Goal: Navigation & Orientation: Understand site structure

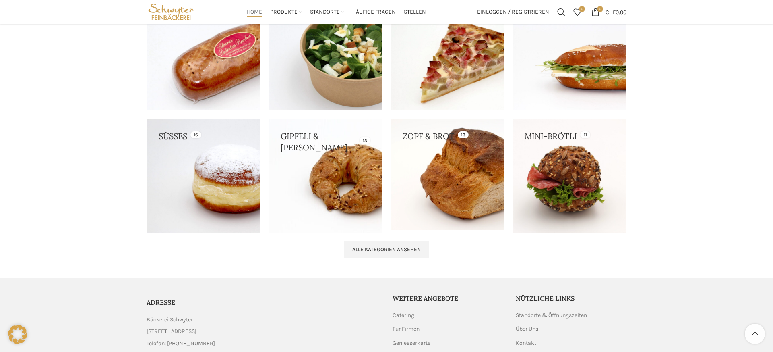
scroll to position [635, 0]
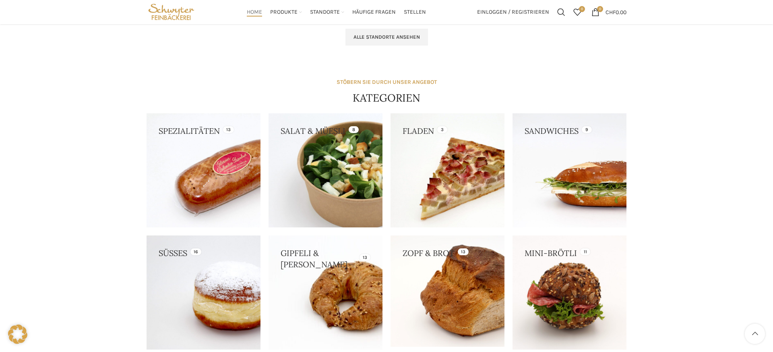
click at [325, 146] on link at bounding box center [326, 170] width 114 height 114
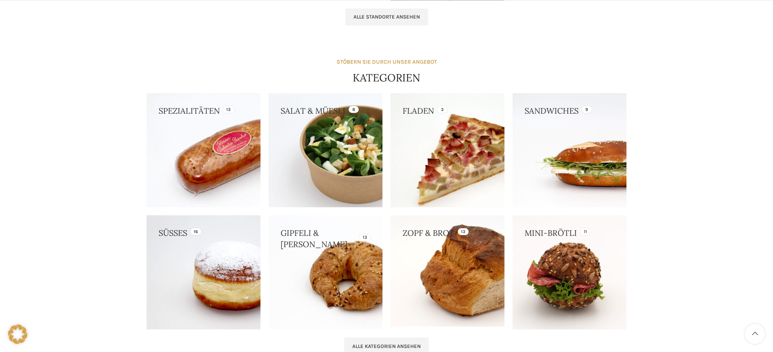
scroll to position [672, 0]
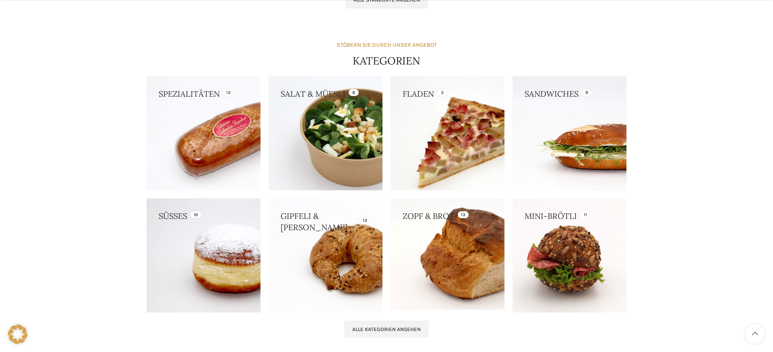
click at [432, 134] on link at bounding box center [448, 133] width 114 height 114
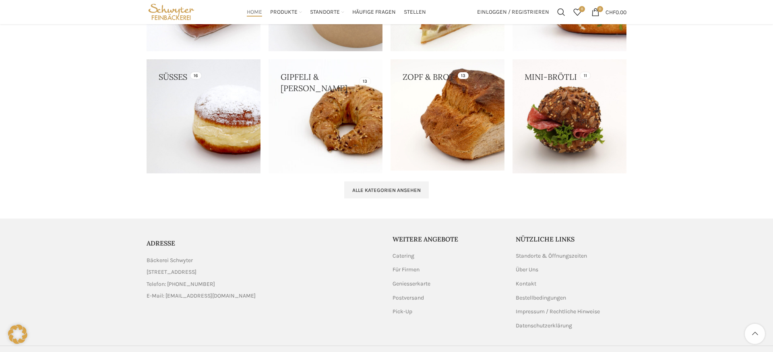
scroll to position [830, 0]
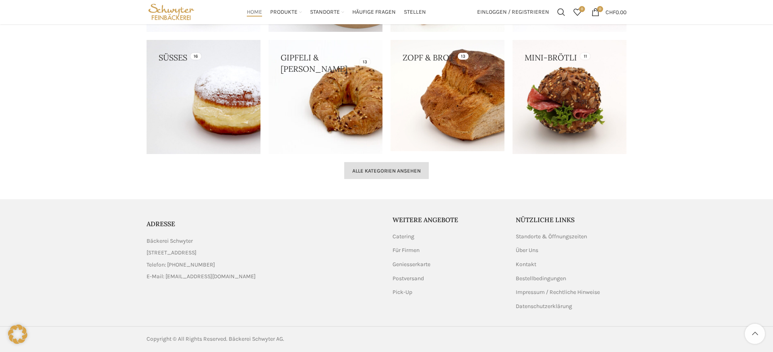
click at [409, 170] on span "Alle Kategorien ansehen" at bounding box center [386, 171] width 68 height 6
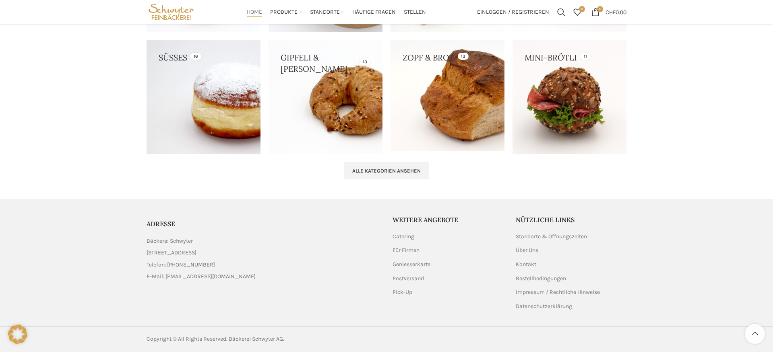
click at [216, 128] on link at bounding box center [204, 97] width 114 height 114
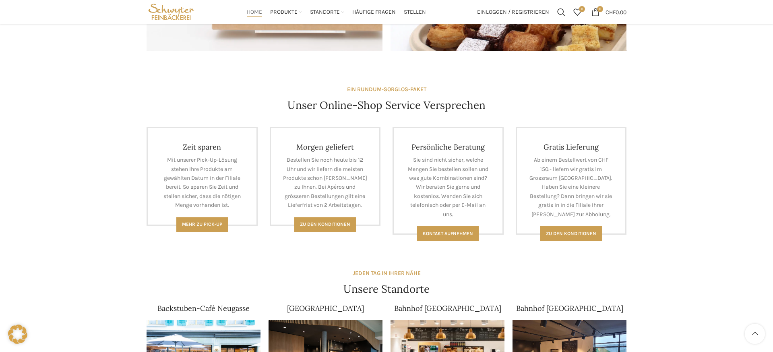
scroll to position [135, 0]
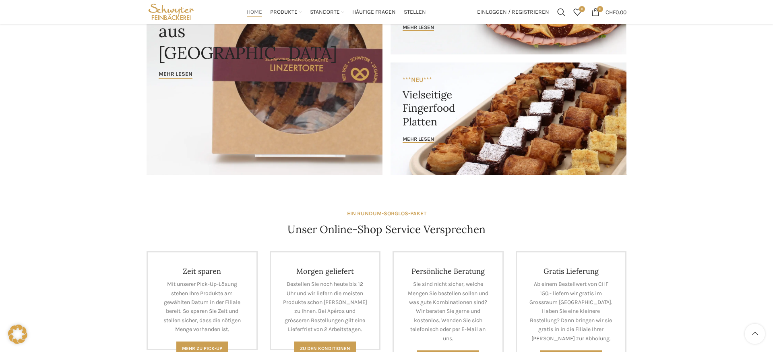
click at [174, 10] on img "Site logo" at bounding box center [172, 12] width 50 height 24
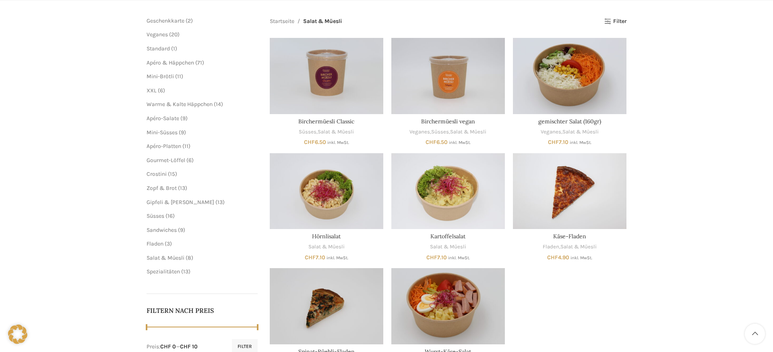
scroll to position [48, 0]
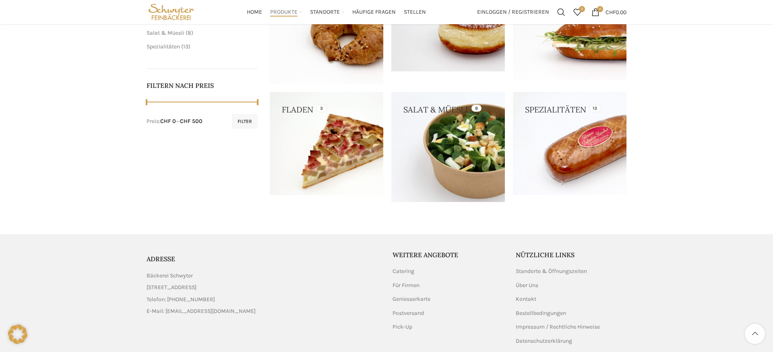
scroll to position [342, 0]
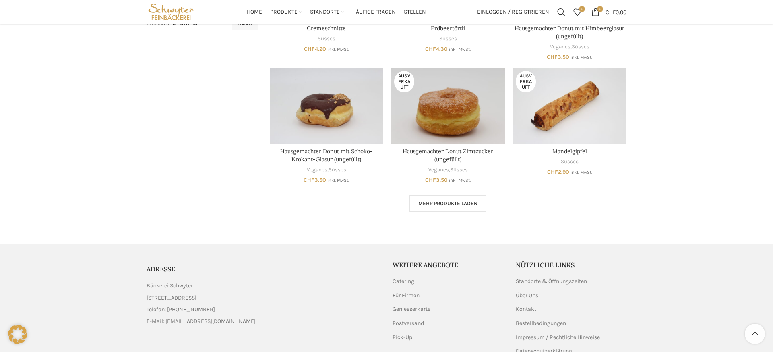
scroll to position [431, 0]
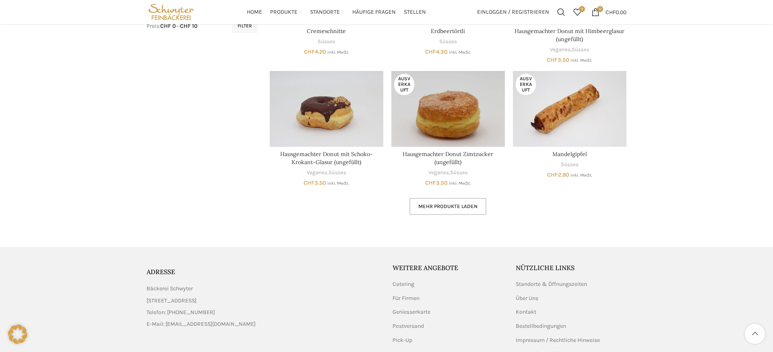
click at [441, 209] on link "Mehr Produkte laden" at bounding box center [448, 206] width 77 height 17
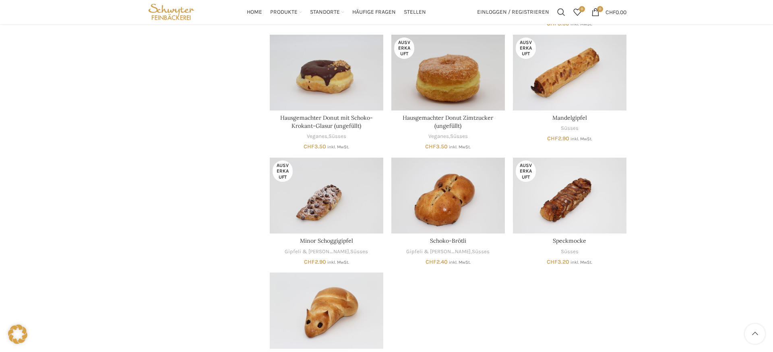
scroll to position [464, 0]
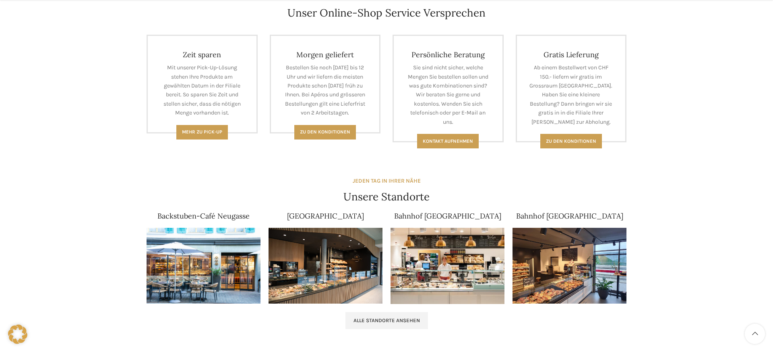
scroll to position [384, 0]
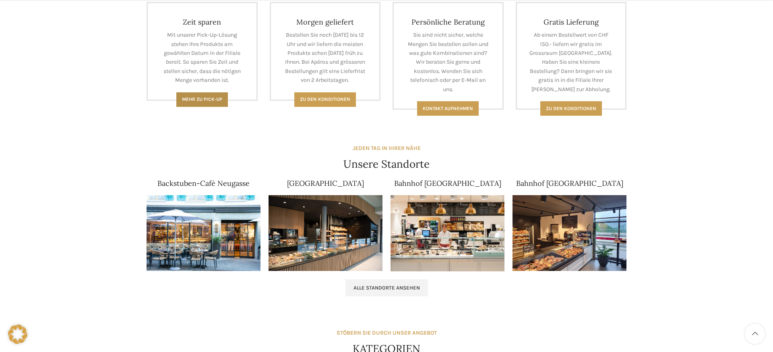
click at [207, 102] on link "Mehr zu Pick-Up" at bounding box center [202, 99] width 52 height 14
click at [339, 94] on link "Zu den Konditionen" at bounding box center [325, 99] width 62 height 14
click at [463, 111] on link "Kontakt aufnehmen" at bounding box center [448, 108] width 62 height 14
click at [582, 101] on link "Zu den konditionen" at bounding box center [571, 108] width 62 height 14
click at [440, 111] on link "Kontakt aufnehmen" at bounding box center [448, 108] width 62 height 14
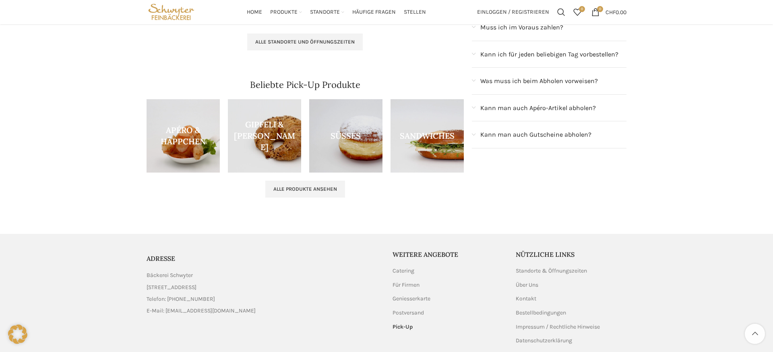
scroll to position [180, 0]
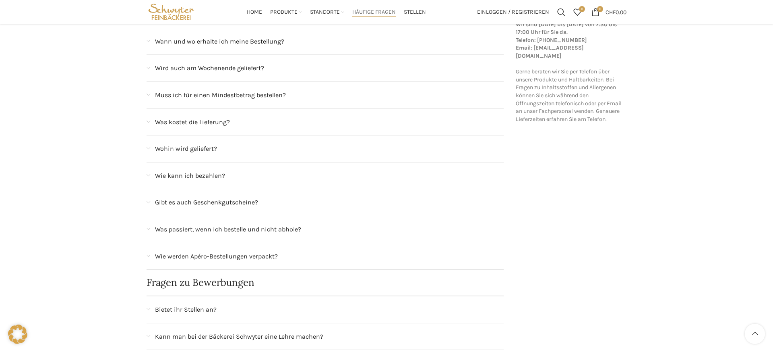
scroll to position [123, 0]
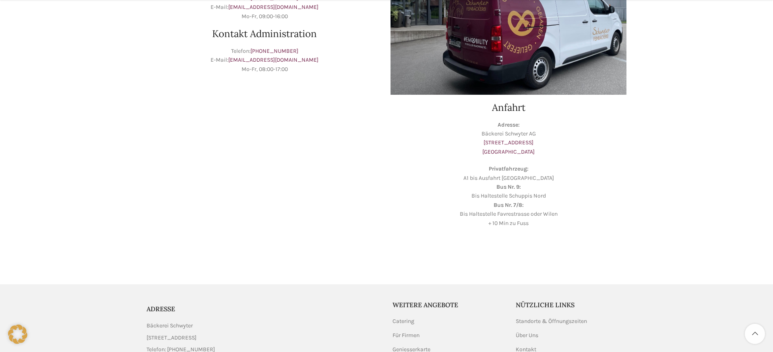
scroll to position [248, 0]
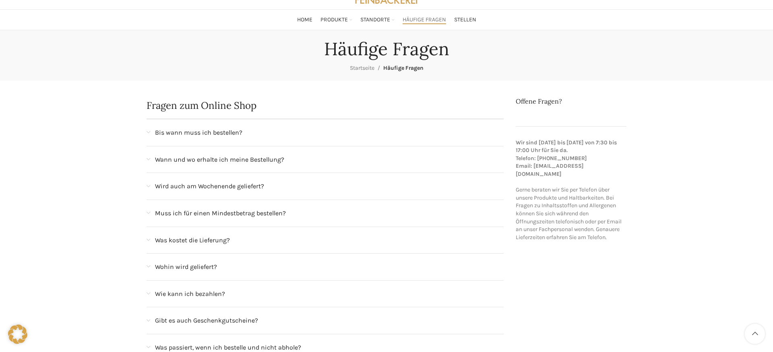
scroll to position [58, 0]
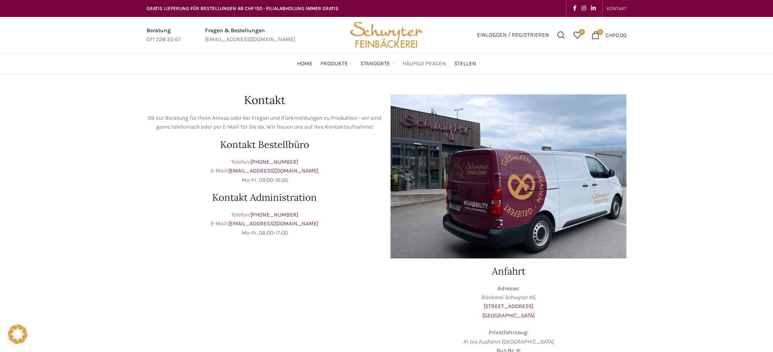
click at [418, 65] on span "Häufige Fragen" at bounding box center [424, 64] width 43 height 8
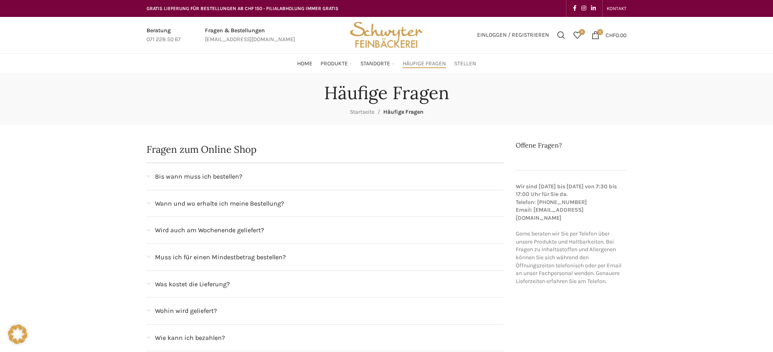
click at [466, 59] on link "Stellen" at bounding box center [465, 64] width 22 height 16
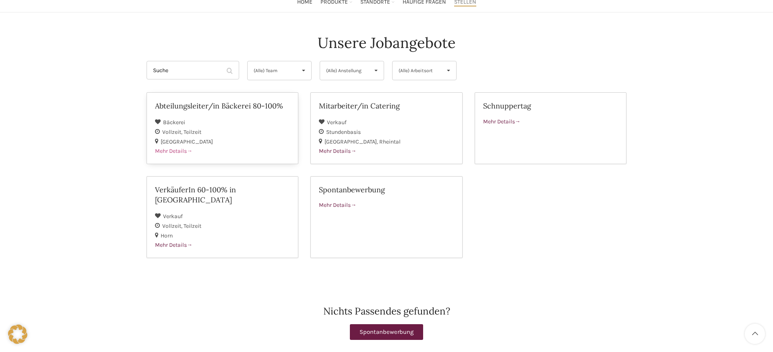
scroll to position [70, 0]
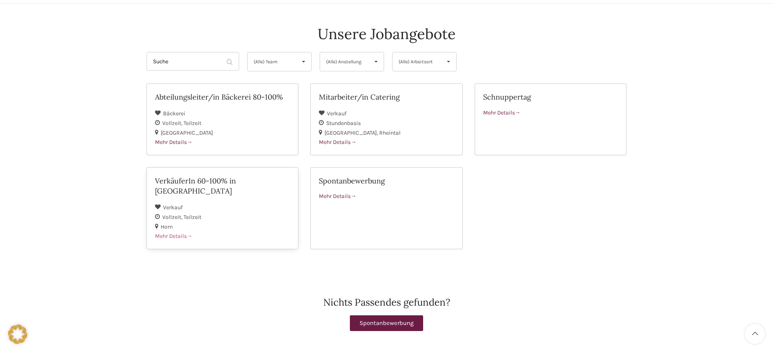
click at [266, 202] on div "Verkauf" at bounding box center [222, 207] width 135 height 10
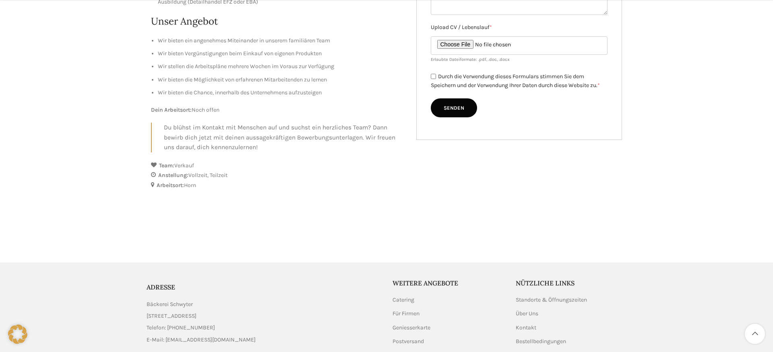
scroll to position [387, 0]
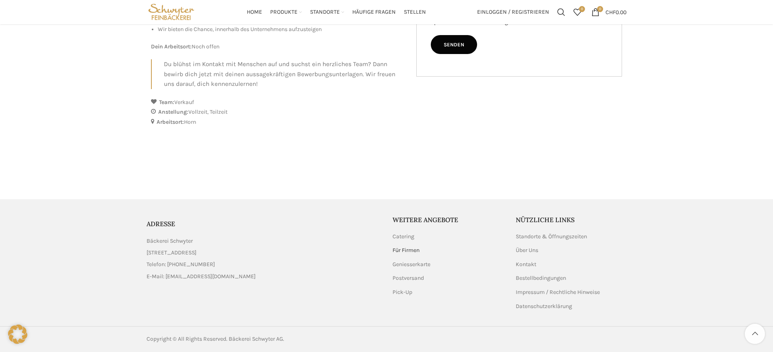
click at [410, 250] on link "Für Firmen" at bounding box center [407, 250] width 28 height 8
click at [414, 264] on link "Geniesserkarte" at bounding box center [412, 264] width 39 height 8
click at [404, 276] on link "Postversand" at bounding box center [409, 278] width 32 height 8
click at [406, 291] on link "Pick-Up" at bounding box center [403, 292] width 21 height 8
click at [410, 236] on link "Catering" at bounding box center [404, 236] width 23 height 8
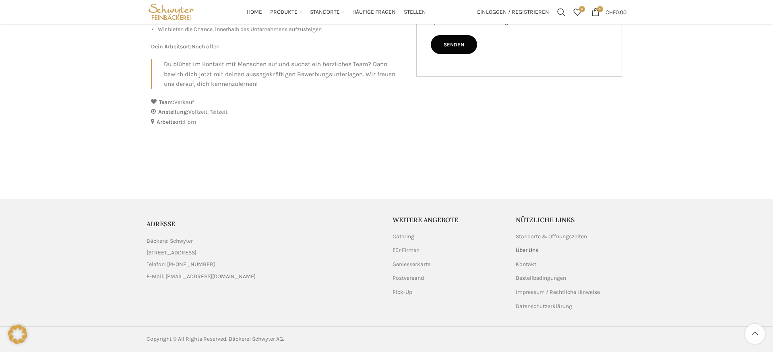
click at [531, 249] on link "Über Uns" at bounding box center [527, 250] width 23 height 8
click at [528, 265] on link "Kontakt" at bounding box center [526, 264] width 21 height 8
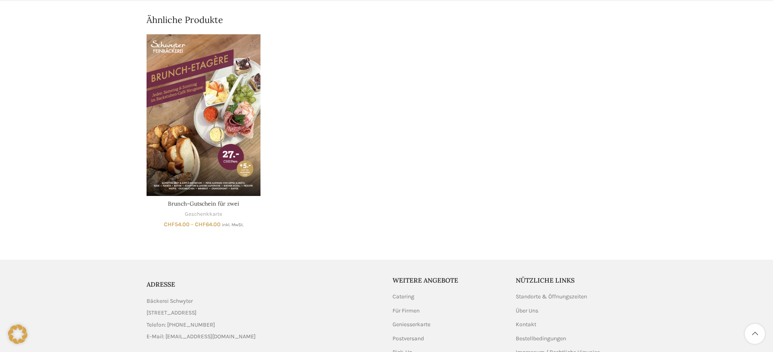
scroll to position [493, 0]
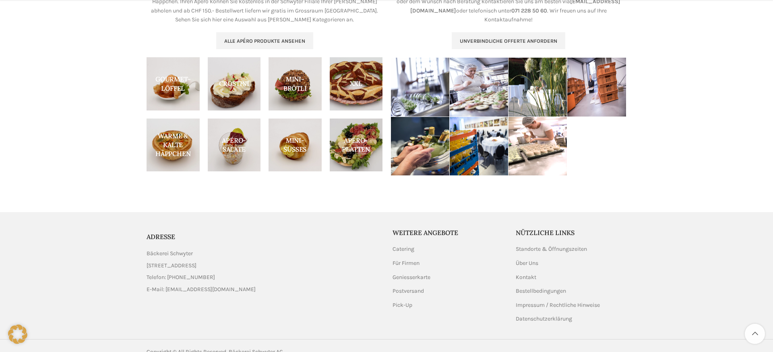
scroll to position [385, 0]
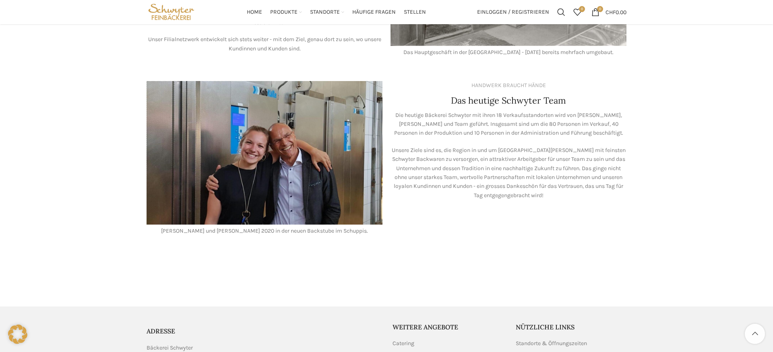
scroll to position [633, 0]
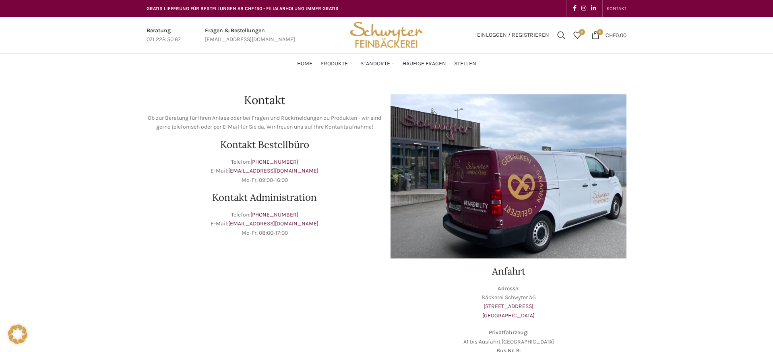
scroll to position [248, 0]
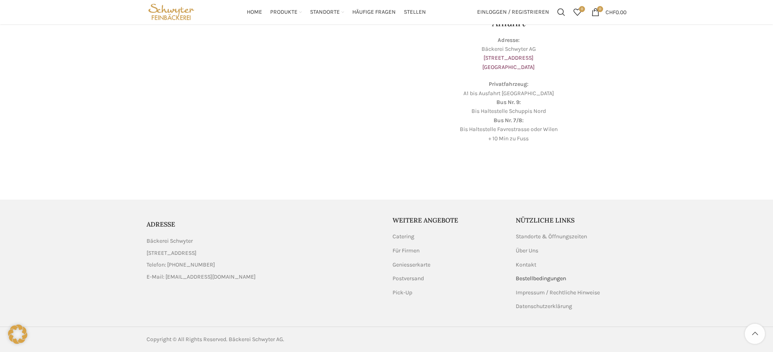
click at [534, 276] on link "Bestellbedingungen" at bounding box center [541, 278] width 51 height 8
click at [546, 291] on link "Impressum / Rechtliche Hinweise" at bounding box center [558, 292] width 85 height 8
click at [534, 302] on link "Datenschutzerklärung" at bounding box center [544, 306] width 57 height 8
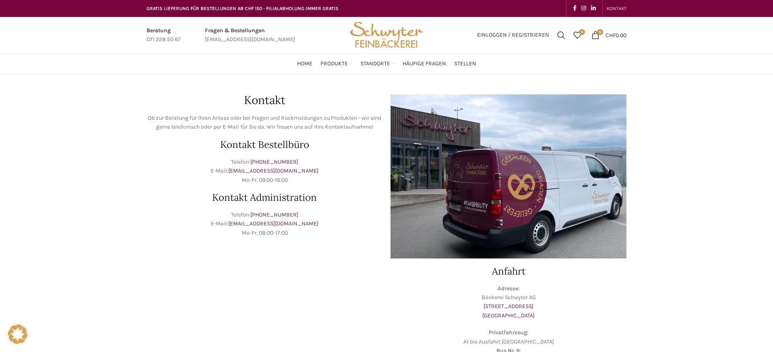
click at [362, 26] on img "Site logo" at bounding box center [386, 35] width 79 height 36
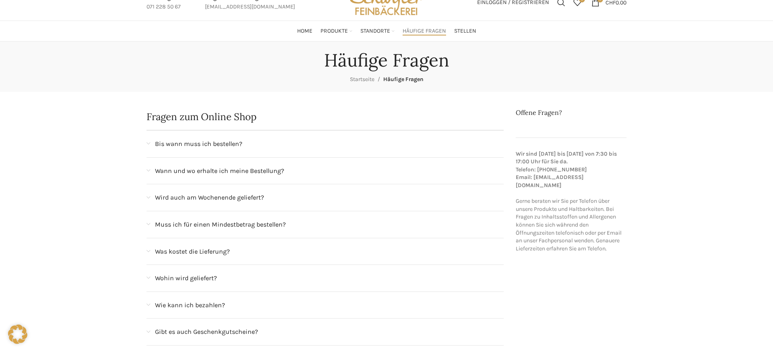
scroll to position [33, 0]
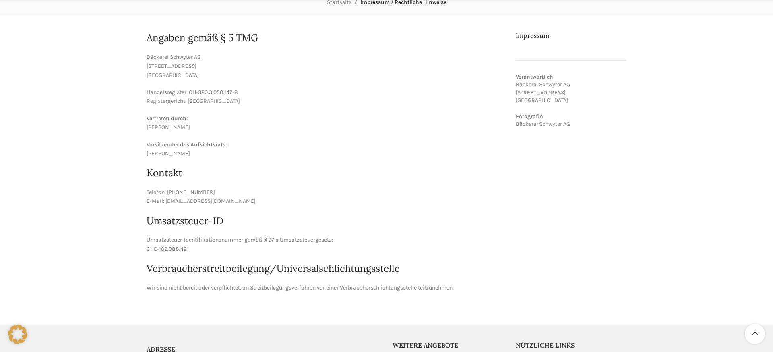
scroll to position [123, 0]
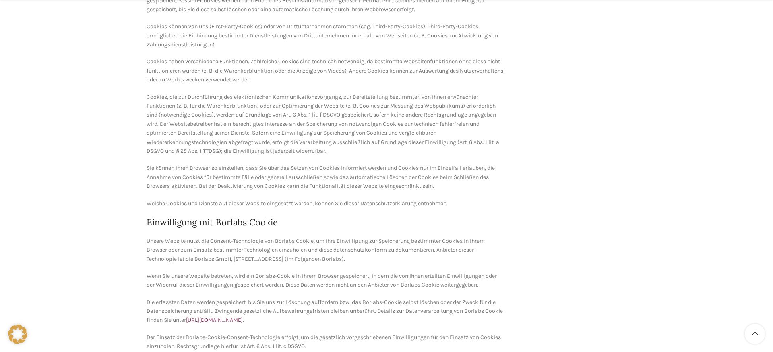
scroll to position [2438, 0]
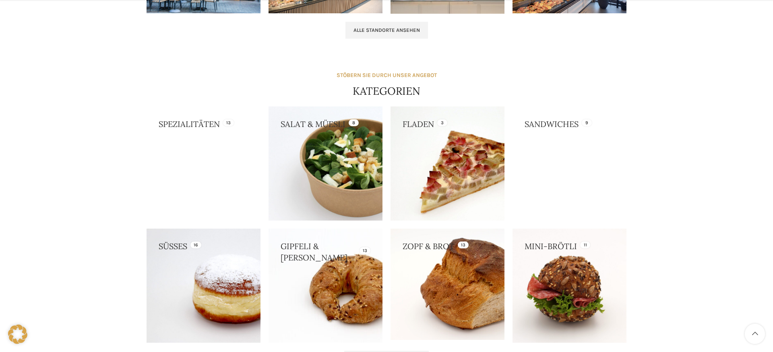
scroll to position [830, 0]
